Goal: Use online tool/utility

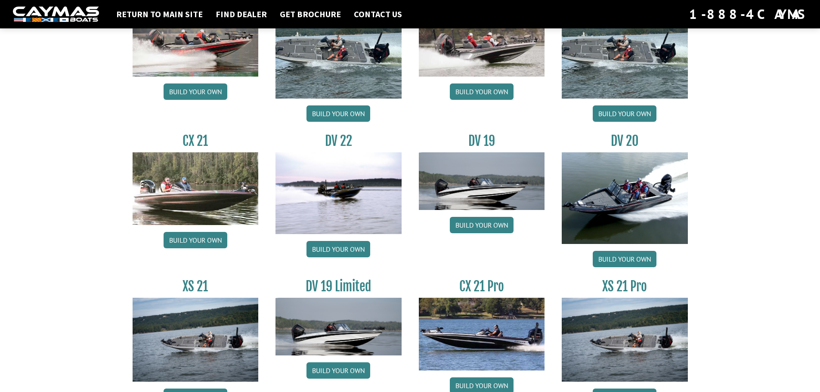
scroll to position [947, 0]
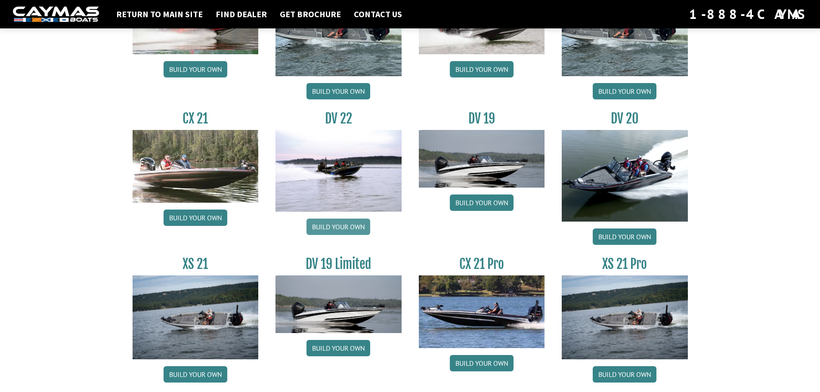
click at [341, 224] on link "Build your own" at bounding box center [339, 227] width 64 height 16
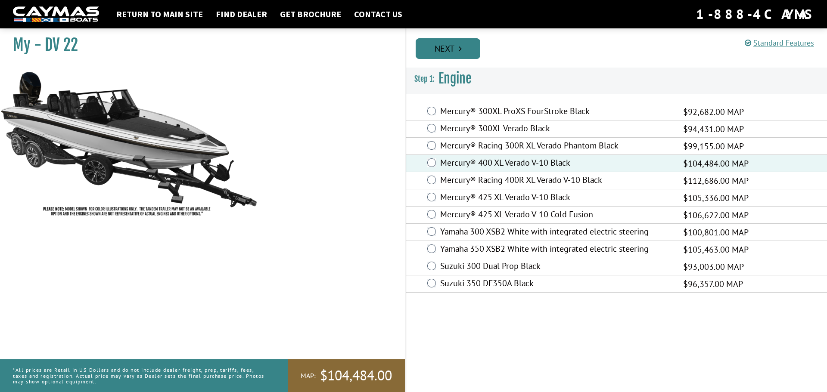
click at [461, 52] on icon "Pagination" at bounding box center [460, 48] width 3 height 9
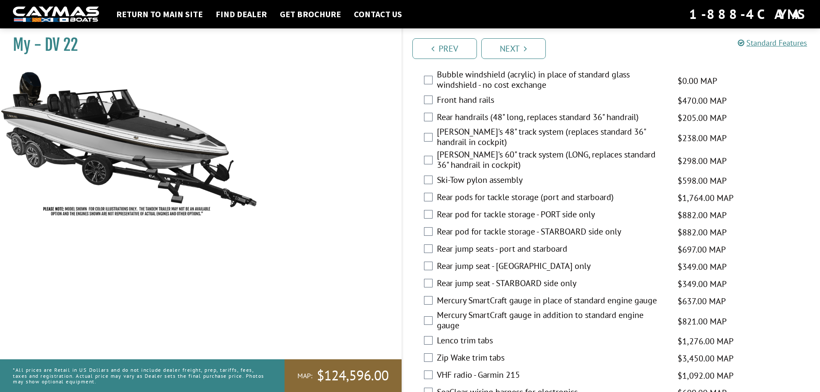
scroll to position [1335, 0]
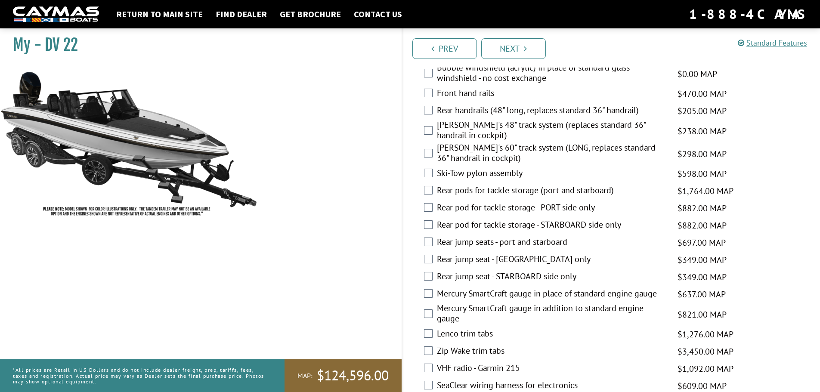
click at [433, 174] on div "Ski-Tow pylon assembly $598.00 MAP $706.00 MSRP" at bounding box center [612, 173] width 418 height 17
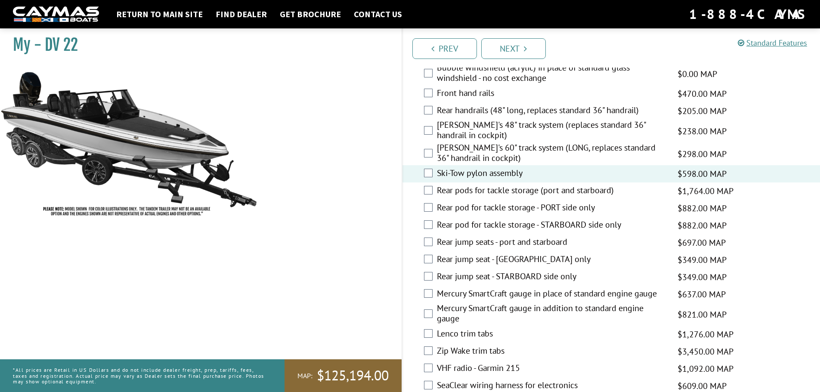
scroll to position [1421, 0]
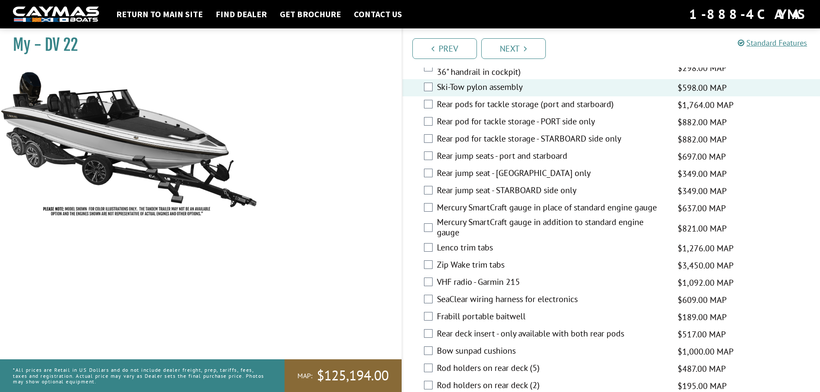
click at [429, 203] on div "Mercury SmartCraft gauge in place of standard engine gauge $637.00 MAP $752.00 …" at bounding box center [612, 208] width 418 height 17
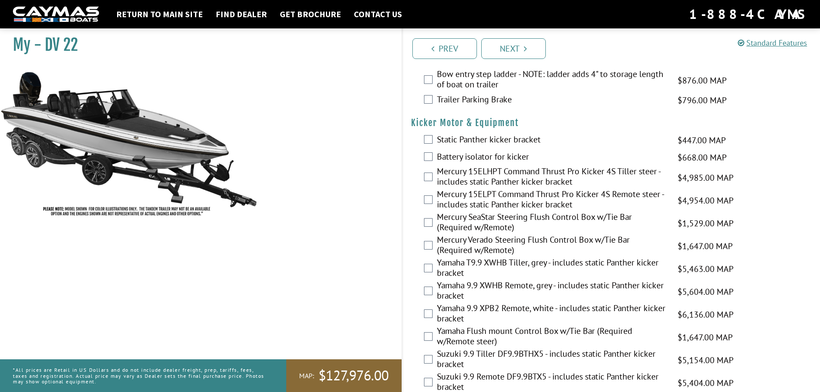
scroll to position [1981, 0]
